Goal: Find specific page/section: Find specific page/section

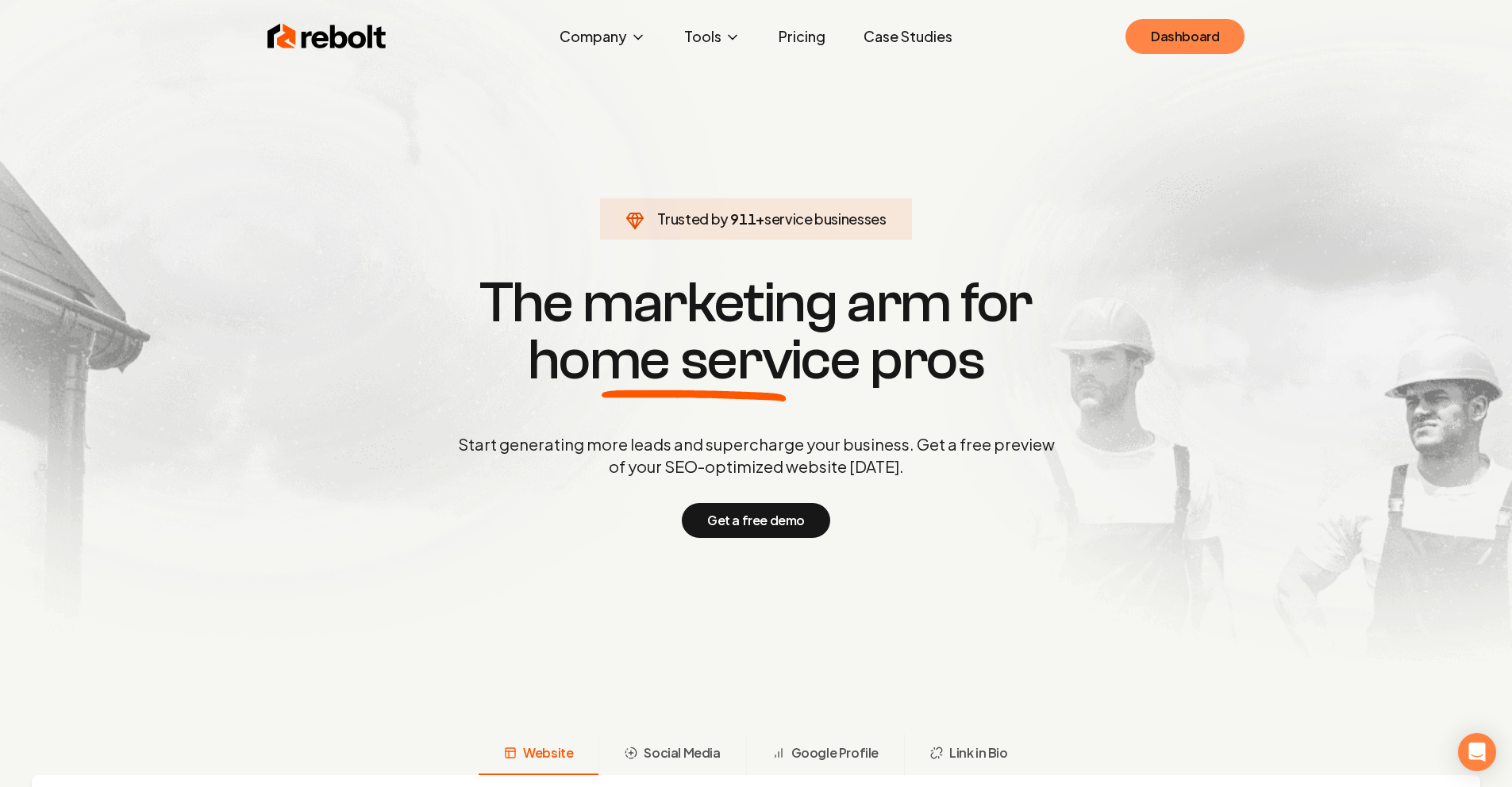
click at [1178, 29] on link "Dashboard" at bounding box center [1185, 36] width 119 height 35
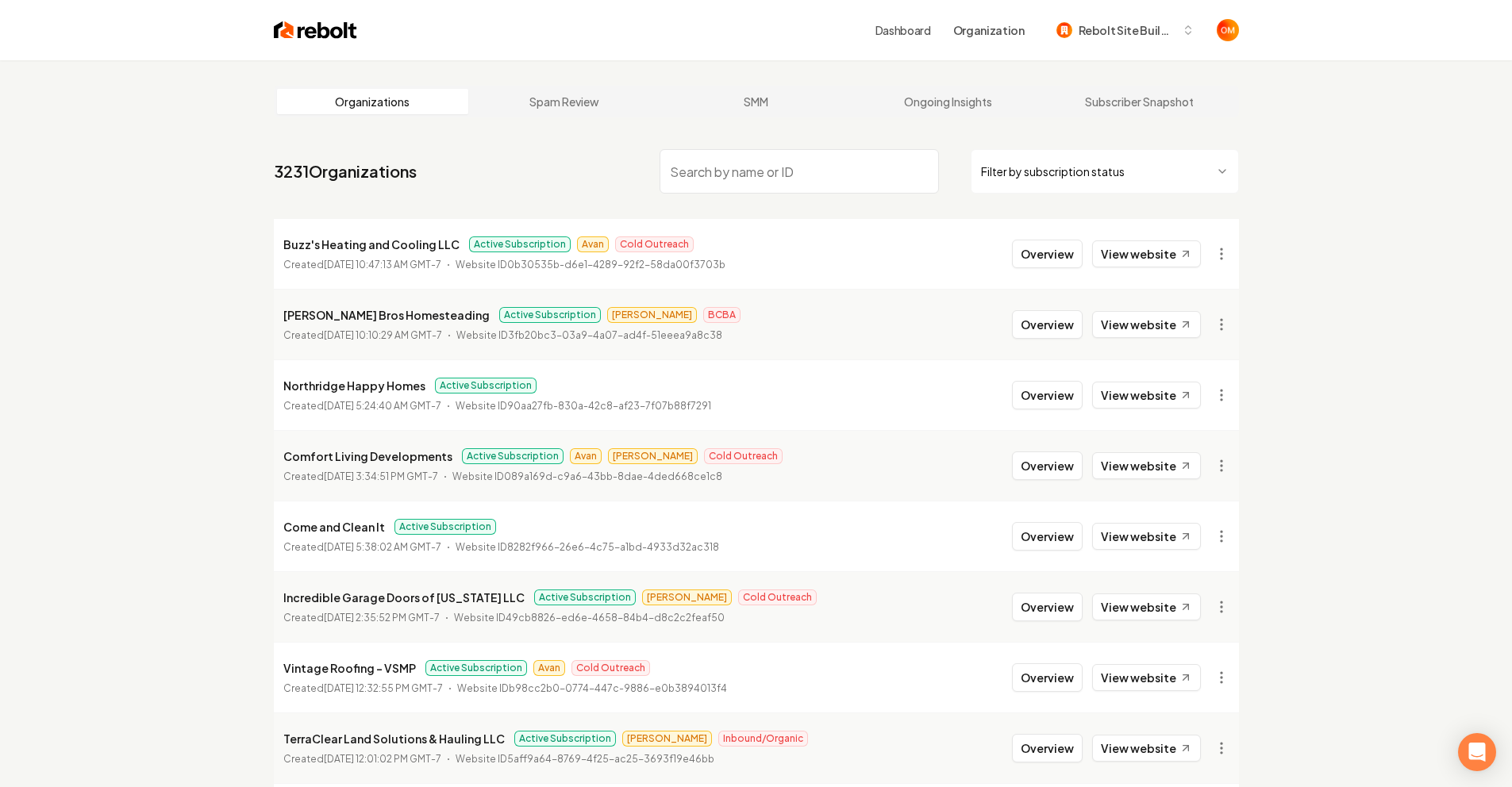
click at [798, 200] on nav "3231 Organizations Filter by subscription status" at bounding box center [756, 178] width 965 height 70
click at [849, 193] on nav "3231 Organizations Filter by subscription status" at bounding box center [756, 178] width 965 height 70
click at [848, 192] on input "search" at bounding box center [799, 172] width 280 height 45
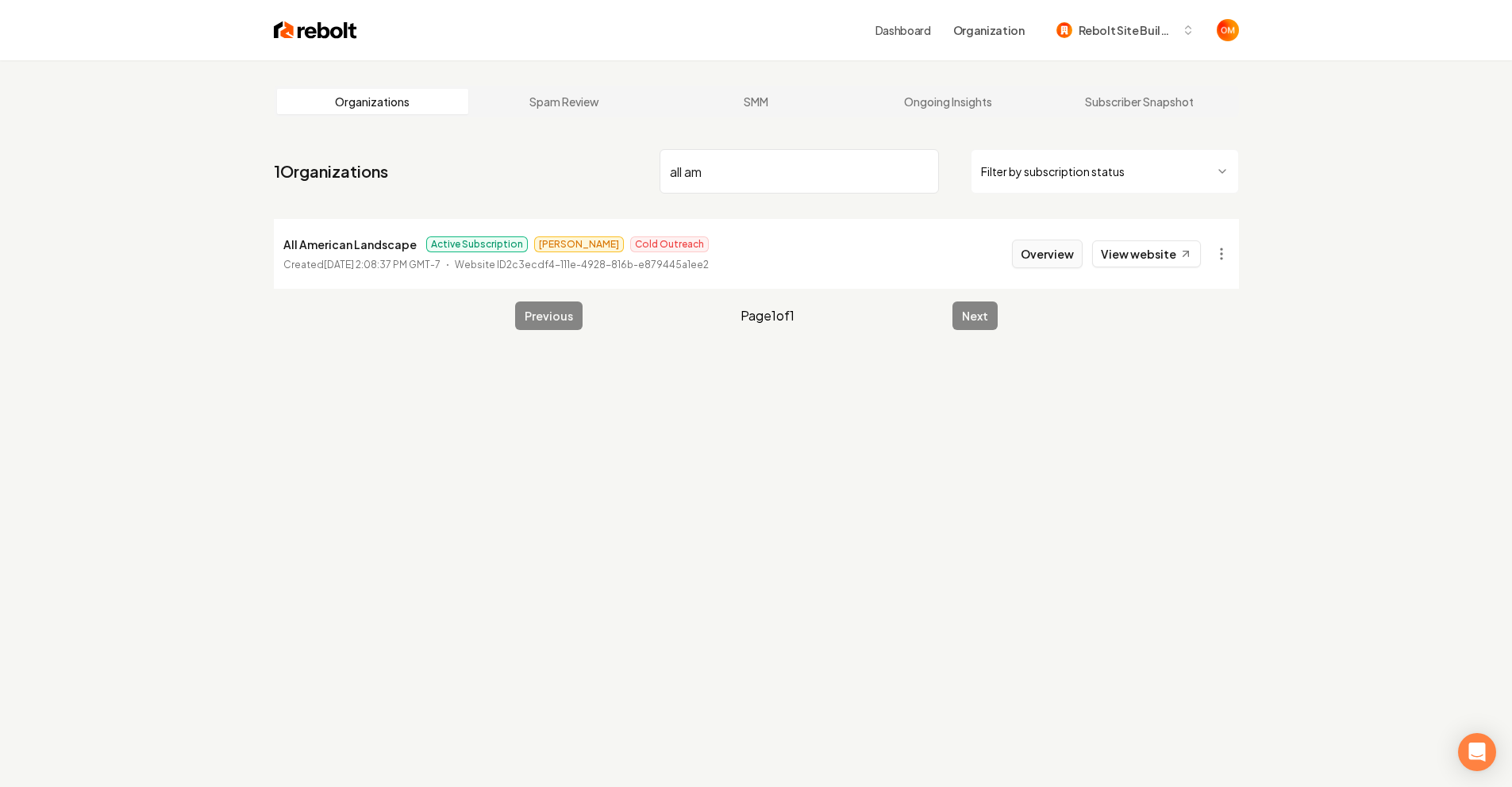
type input "all am"
click at [1052, 267] on button "Overview" at bounding box center [1047, 253] width 71 height 29
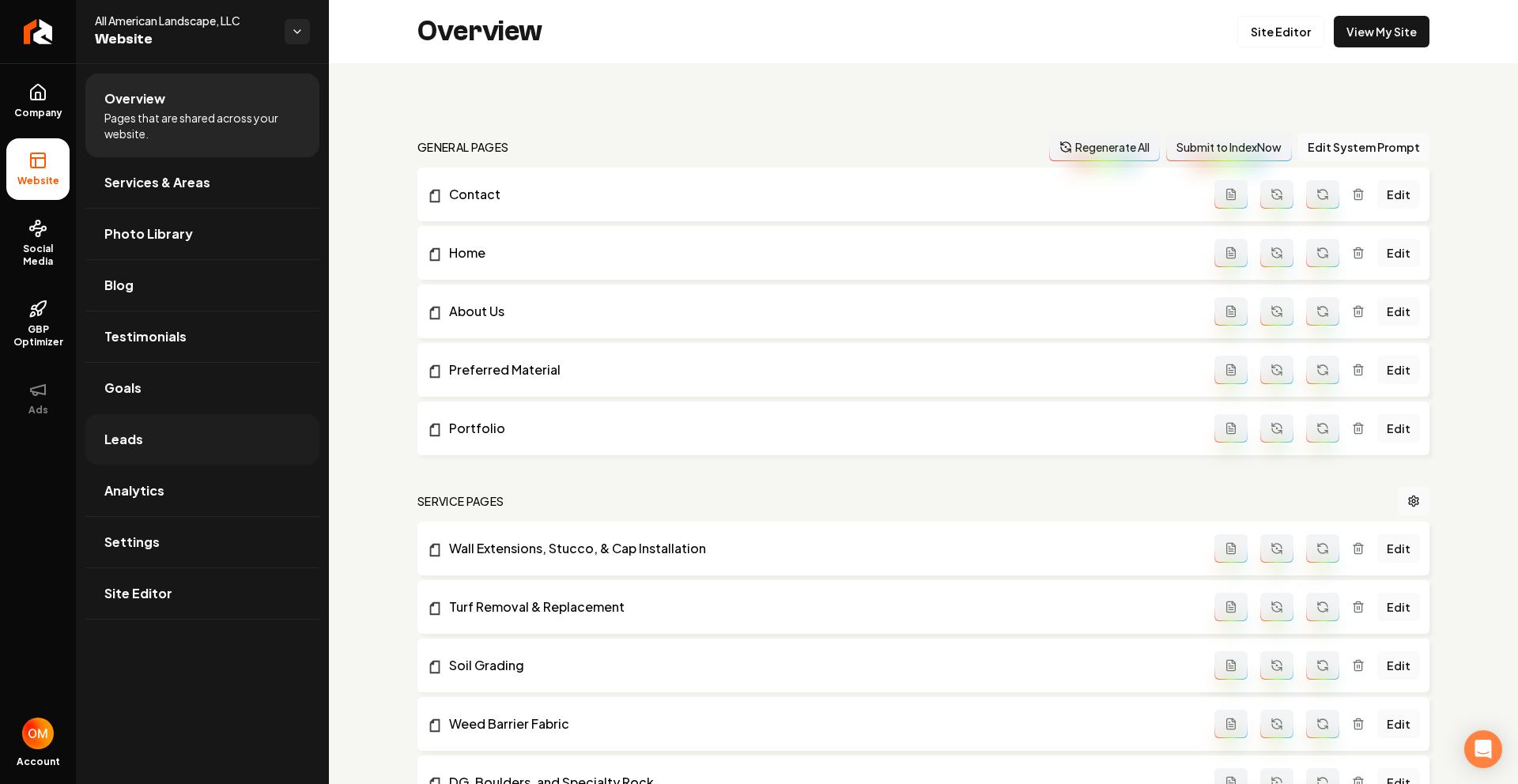
click at [193, 445] on link "Leads" at bounding box center [202, 439] width 234 height 50
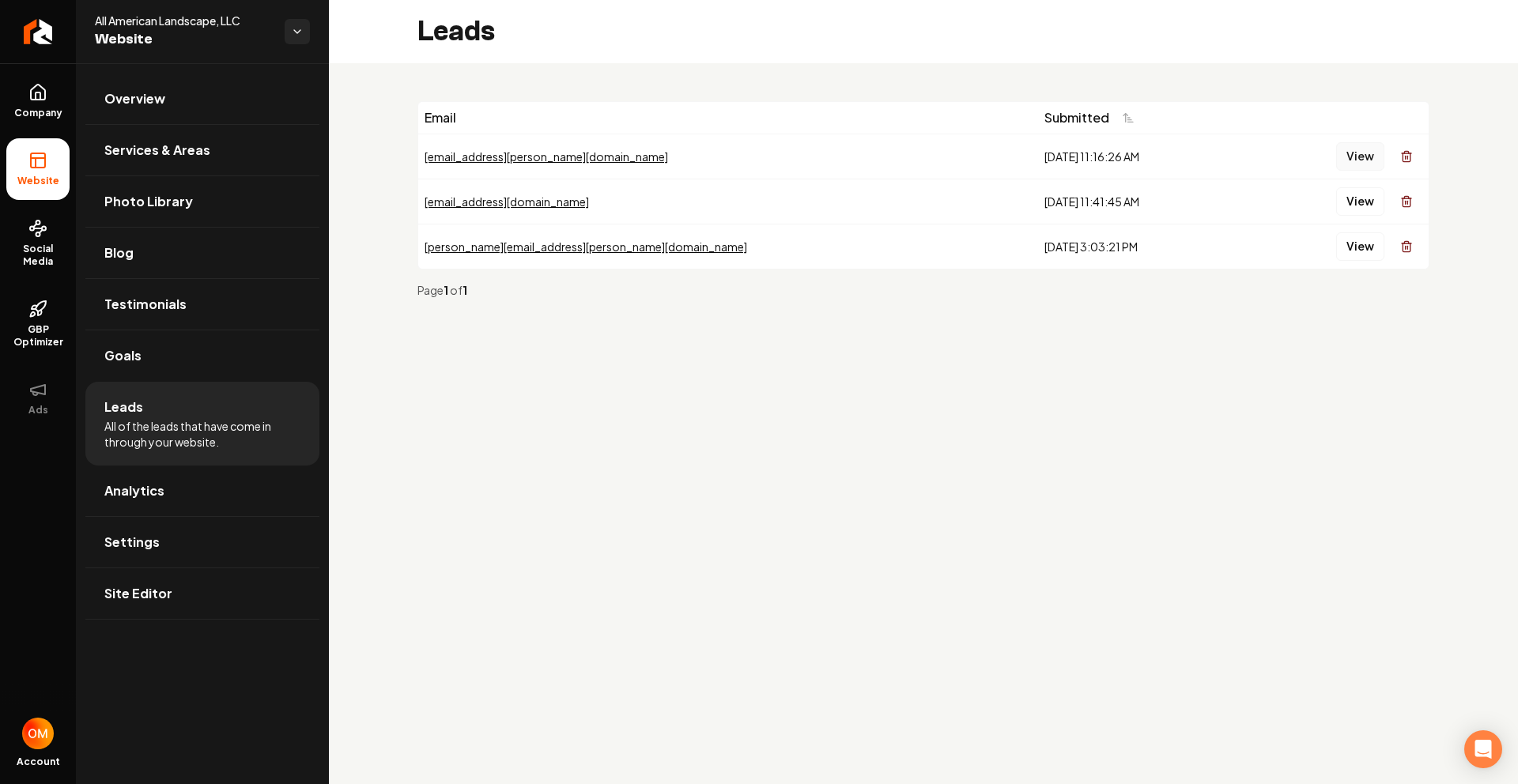
click at [1370, 162] on button "View" at bounding box center [1360, 156] width 48 height 29
click at [35, 92] on icon at bounding box center [37, 96] width 5 height 7
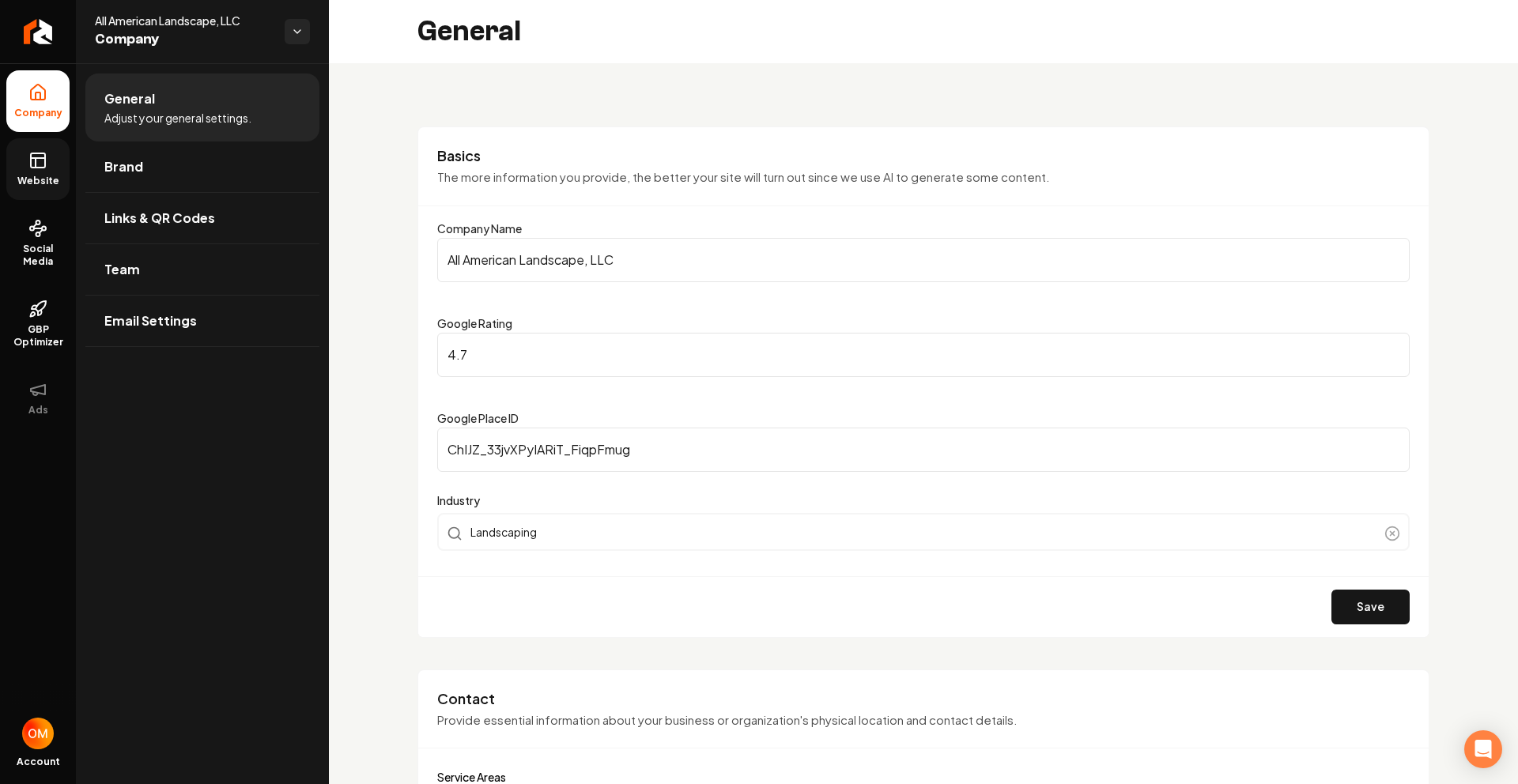
click at [40, 176] on span "Website" at bounding box center [38, 182] width 55 height 13
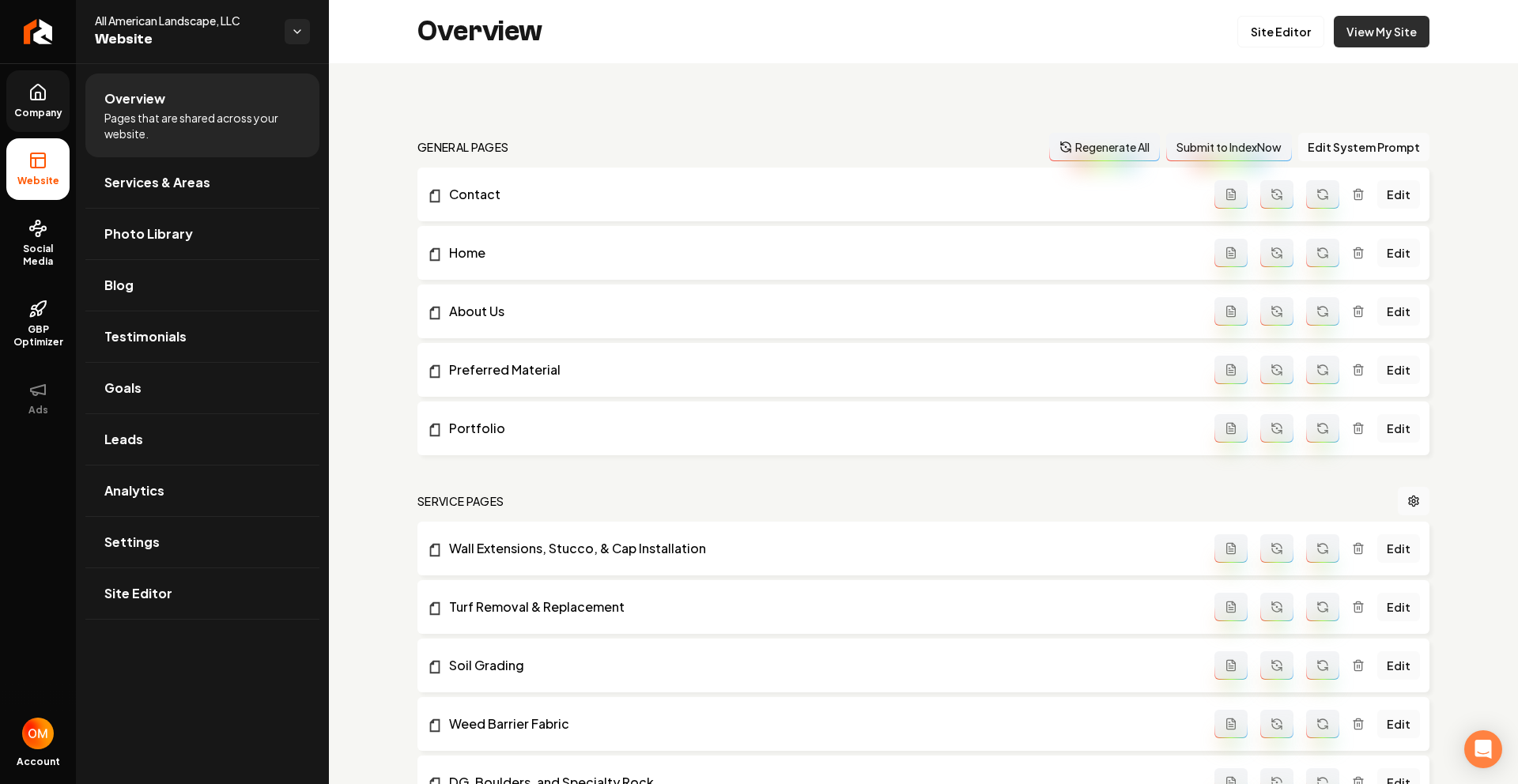
click at [1364, 37] on link "View My Site" at bounding box center [1381, 32] width 96 height 32
